Goal: Information Seeking & Learning: Find specific page/section

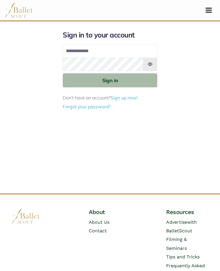
click at [118, 50] on input "Email address" at bounding box center [110, 51] width 95 height 14
type input "**********"
click at [110, 80] on button "Sign in" at bounding box center [110, 80] width 95 height 14
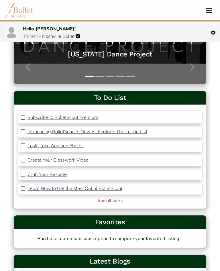
scroll to position [114, 0]
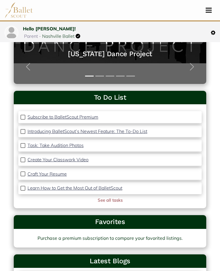
click at [115, 198] on link "See all tasks" at bounding box center [110, 199] width 25 height 5
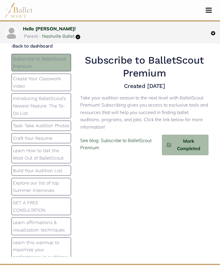
scroll to position [1, 0]
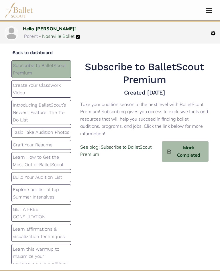
click at [136, 144] on p "See blog: Subscribe to BalletScout Premium" at bounding box center [121, 150] width 82 height 15
click at [60, 86] on p "Create Your Classwork Video" at bounding box center [41, 89] width 57 height 15
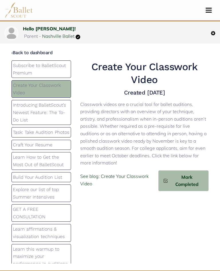
click at [63, 67] on p "Subscribe to BalletScout Premium" at bounding box center [41, 69] width 57 height 15
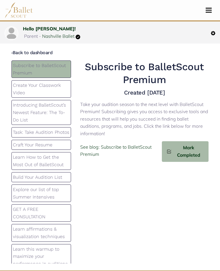
click at [187, 145] on span "Mark Completed" at bounding box center [187, 151] width 32 height 15
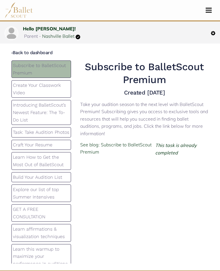
click at [63, 84] on p "Create Your Classwork Video" at bounding box center [41, 89] width 57 height 15
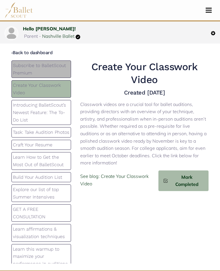
click at [55, 109] on p "Introducing BalletScout’s Newest Feature: The To-Do List" at bounding box center [41, 112] width 57 height 22
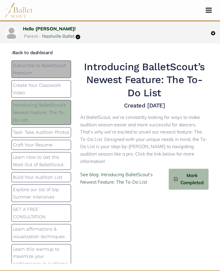
click at [134, 171] on p "See blog: Introducing BalletScout’s Newest Feature: The To-Do List" at bounding box center [124, 178] width 88 height 15
click at [49, 141] on p "Craft Your Resume" at bounding box center [41, 144] width 57 height 7
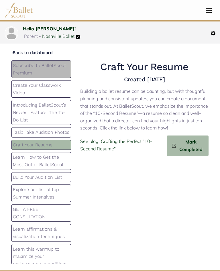
click at [133, 138] on p "See blog: Crafting the Perfect "10-Second Resume"" at bounding box center [123, 145] width 86 height 15
click at [62, 174] on p "Build Your Audition List" at bounding box center [41, 177] width 57 height 7
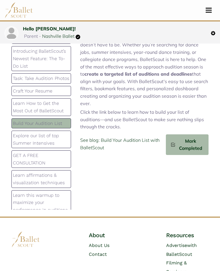
scroll to position [56, 0]
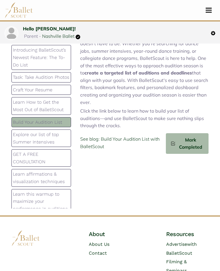
click at [43, 152] on p "GET A FREE CONSULTATION" at bounding box center [41, 158] width 57 height 15
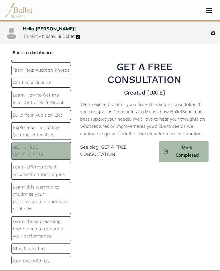
scroll to position [0, 0]
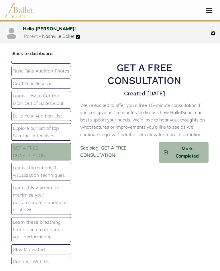
click at [40, 52] on link "‹ Back to dashboard" at bounding box center [31, 53] width 41 height 5
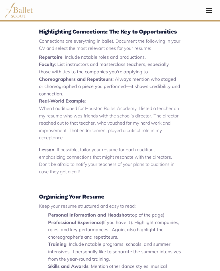
scroll to position [421, 0]
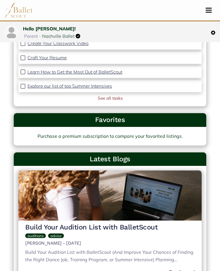
scroll to position [216, 0]
click at [212, 32] on img at bounding box center [213, 32] width 5 height 5
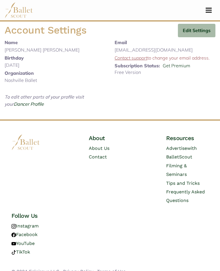
click at [25, 104] on link "Dancer Profile" at bounding box center [29, 104] width 30 height 6
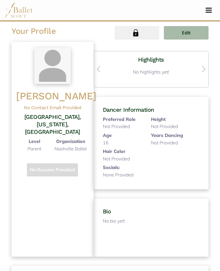
click at [190, 31] on span "Edit" at bounding box center [186, 32] width 9 height 7
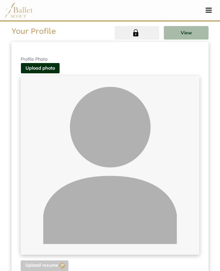
click at [191, 31] on button "View" at bounding box center [186, 32] width 45 height 13
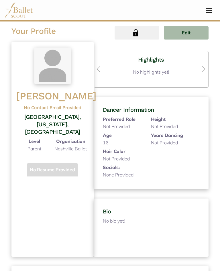
click at [183, 164] on div "Dancer Information Preferred Role Not Provided Height Not Provided Age [DEMOGRA…" at bounding box center [151, 143] width 115 height 92
click at [157, 144] on p "Not Provided" at bounding box center [170, 142] width 39 height 7
click at [120, 123] on p "Not Provided" at bounding box center [122, 126] width 39 height 7
click at [124, 132] on div "Age 16" at bounding box center [122, 140] width 48 height 16
click at [212, 10] on button "Toggle navigation" at bounding box center [208, 9] width 13 height 5
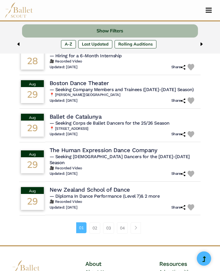
scroll to position [326, 0]
click at [97, 223] on link "02" at bounding box center [94, 227] width 11 height 11
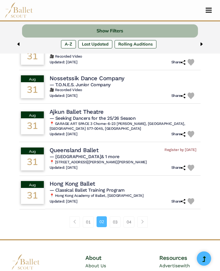
scroll to position [331, 0]
click at [119, 227] on link "03" at bounding box center [115, 221] width 11 height 11
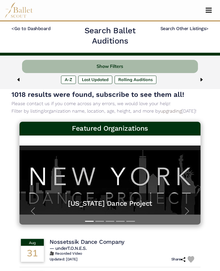
click at [114, 66] on button "Show Filters" at bounding box center [110, 66] width 176 height 13
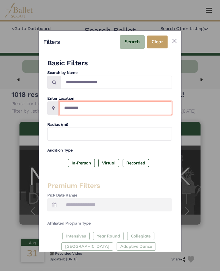
click at [80, 107] on input "Location" at bounding box center [115, 107] width 113 height 13
type input "**********"
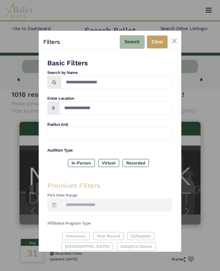
click at [136, 43] on button "Search" at bounding box center [132, 41] width 25 height 13
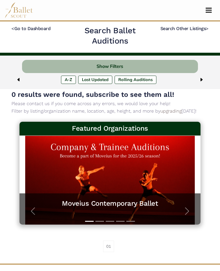
click at [117, 66] on button "Show Filters" at bounding box center [110, 66] width 176 height 13
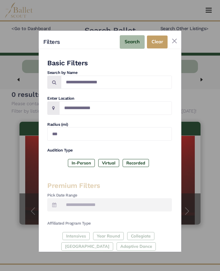
click at [90, 163] on label "In-Person" at bounding box center [81, 163] width 27 height 8
click at [112, 164] on label "Virtual" at bounding box center [108, 163] width 21 height 8
click at [132, 164] on label "Recorded" at bounding box center [136, 163] width 26 height 8
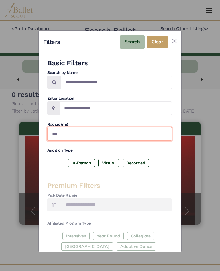
click at [75, 133] on input "***" at bounding box center [109, 133] width 125 height 13
type input "****"
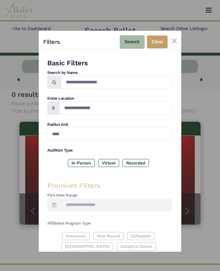
click at [137, 41] on button "Search" at bounding box center [132, 41] width 25 height 13
click at [136, 42] on button "Search" at bounding box center [132, 41] width 25 height 13
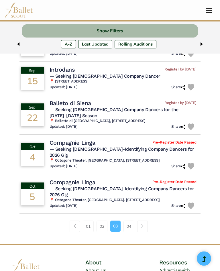
scroll to position [340, 0]
click at [130, 221] on link "04" at bounding box center [128, 226] width 11 height 11
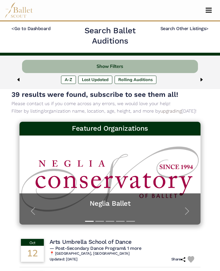
click at [114, 65] on button "Show Filters" at bounding box center [110, 66] width 176 height 13
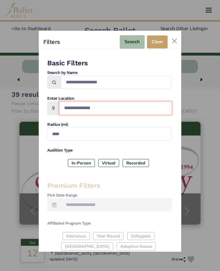
click at [111, 103] on input "**********" at bounding box center [115, 107] width 113 height 13
type input "*"
type input "******"
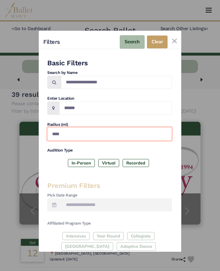
click at [75, 130] on input "****" at bounding box center [109, 133] width 125 height 13
type input "*"
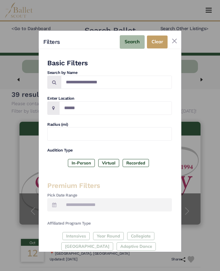
click at [133, 38] on button "Search" at bounding box center [132, 41] width 25 height 13
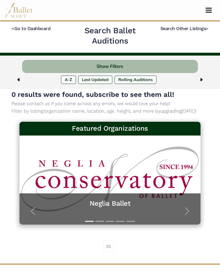
click at [112, 66] on button "Show Filters" at bounding box center [110, 66] width 176 height 13
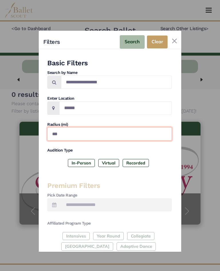
click at [89, 129] on input "***" at bounding box center [109, 133] width 125 height 13
type input "****"
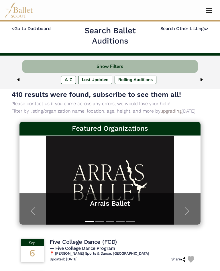
click at [165, 65] on button "Show Filters" at bounding box center [110, 66] width 176 height 13
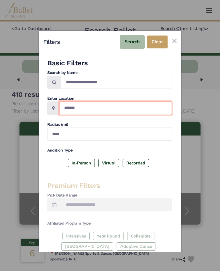
click at [66, 104] on input "******" at bounding box center [115, 107] width 113 height 13
type input "**********"
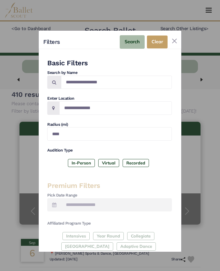
click at [135, 37] on button "Search" at bounding box center [132, 41] width 25 height 13
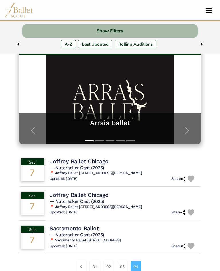
scroll to position [80, 0]
click at [96, 265] on link "01" at bounding box center [94, 266] width 11 height 11
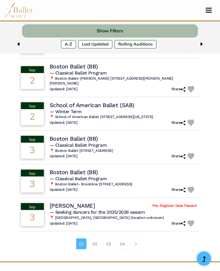
scroll to position [310, 0]
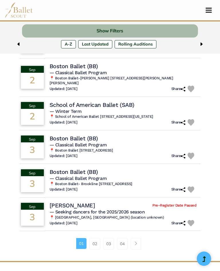
click at [96, 239] on link "02" at bounding box center [94, 243] width 11 height 11
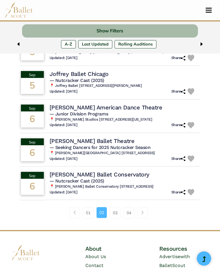
scroll to position [336, 0]
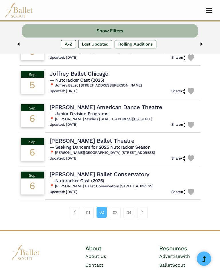
click at [115, 208] on link "03" at bounding box center [115, 212] width 11 height 11
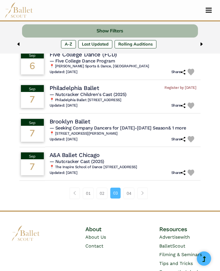
scroll to position [355, 0]
click at [130, 192] on link "04" at bounding box center [128, 193] width 11 height 11
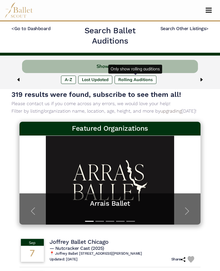
click at [146, 79] on label "Rolling Auditions" at bounding box center [136, 80] width 42 height 8
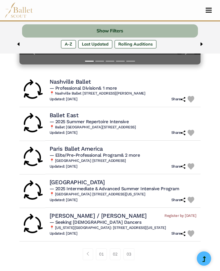
scroll to position [160, 0]
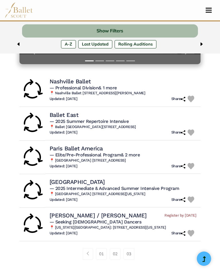
click at [101, 254] on link "01" at bounding box center [101, 253] width 11 height 11
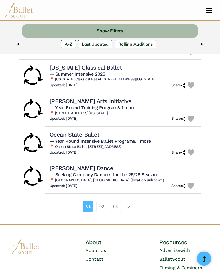
scroll to position [349, 0]
click at [103, 201] on link "02" at bounding box center [101, 206] width 11 height 11
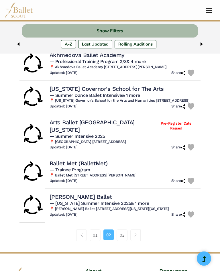
scroll to position [326, 0]
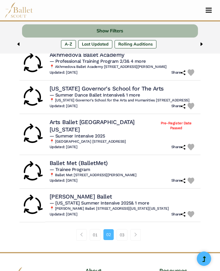
click at [123, 229] on link "03" at bounding box center [122, 234] width 11 height 11
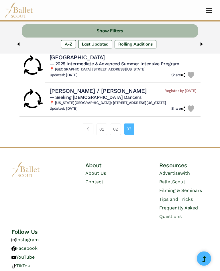
scroll to position [299, 0]
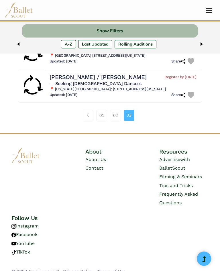
click at [118, 117] on link "02" at bounding box center [115, 115] width 11 height 11
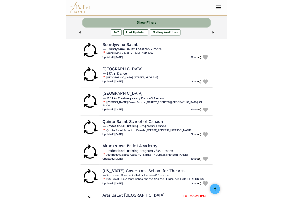
scroll to position [181, 0]
